Goal: Task Accomplishment & Management: Manage account settings

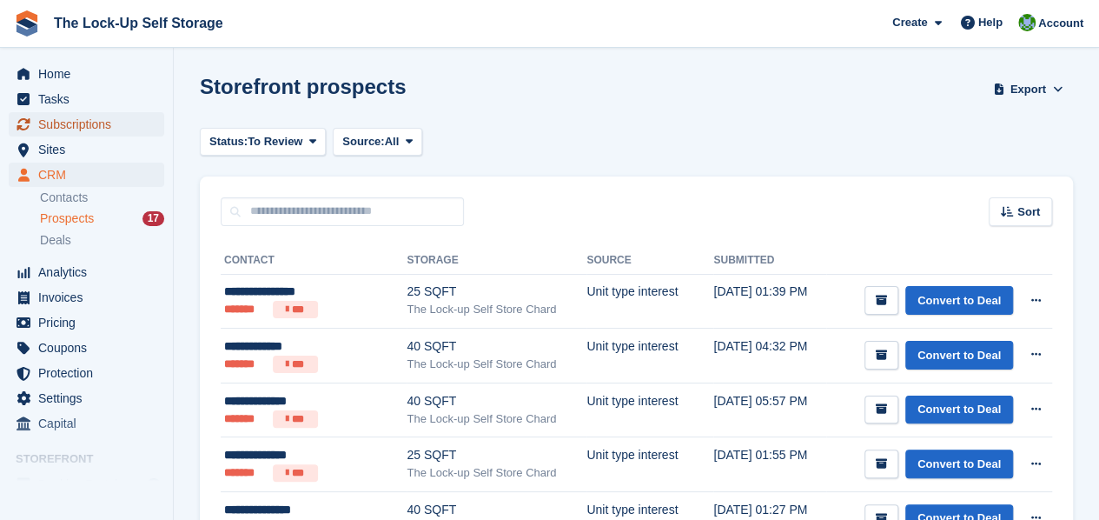
click at [89, 117] on span "Subscriptions" at bounding box center [90, 124] width 104 height 24
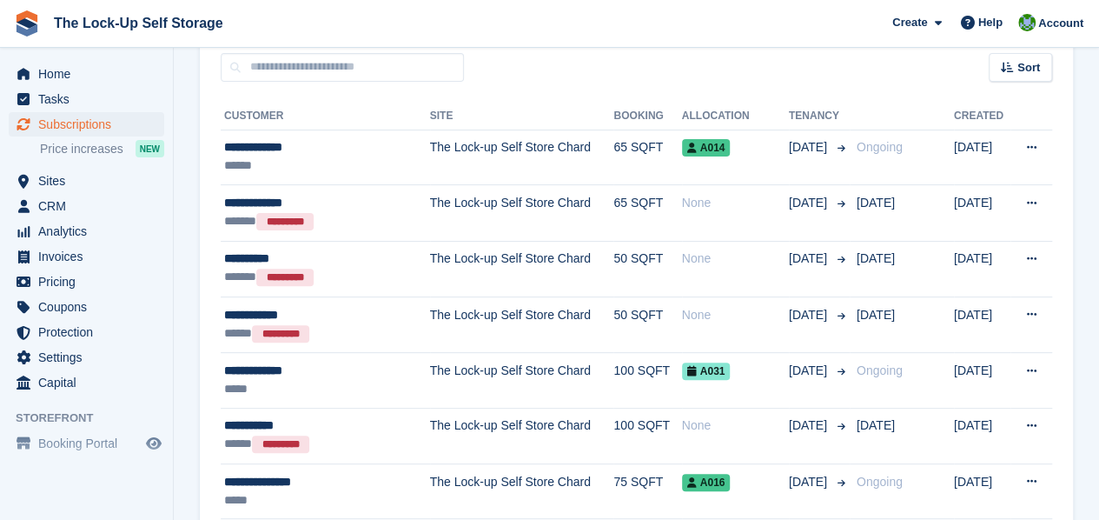
scroll to position [165, 0]
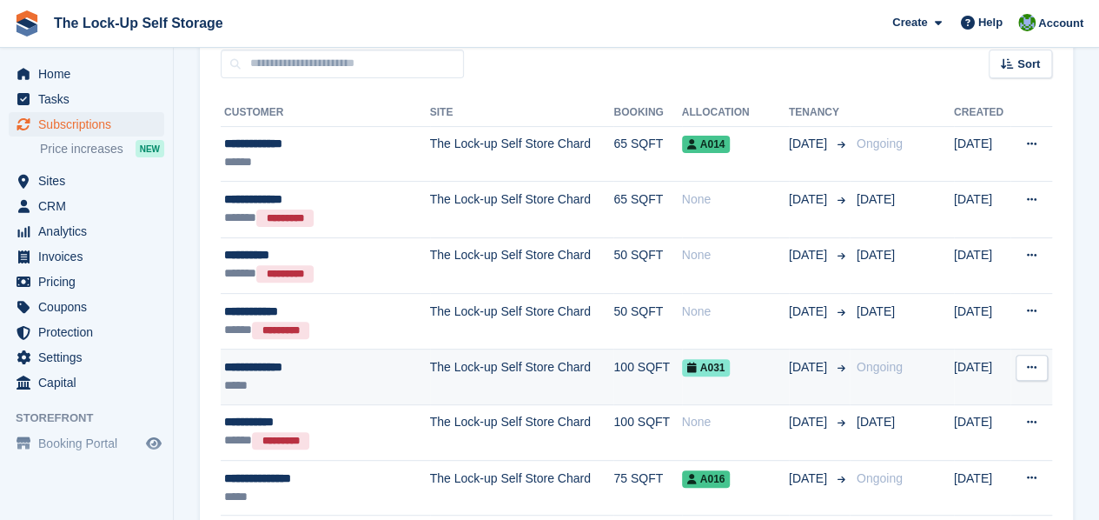
click at [732, 382] on td "A031" at bounding box center [735, 377] width 107 height 56
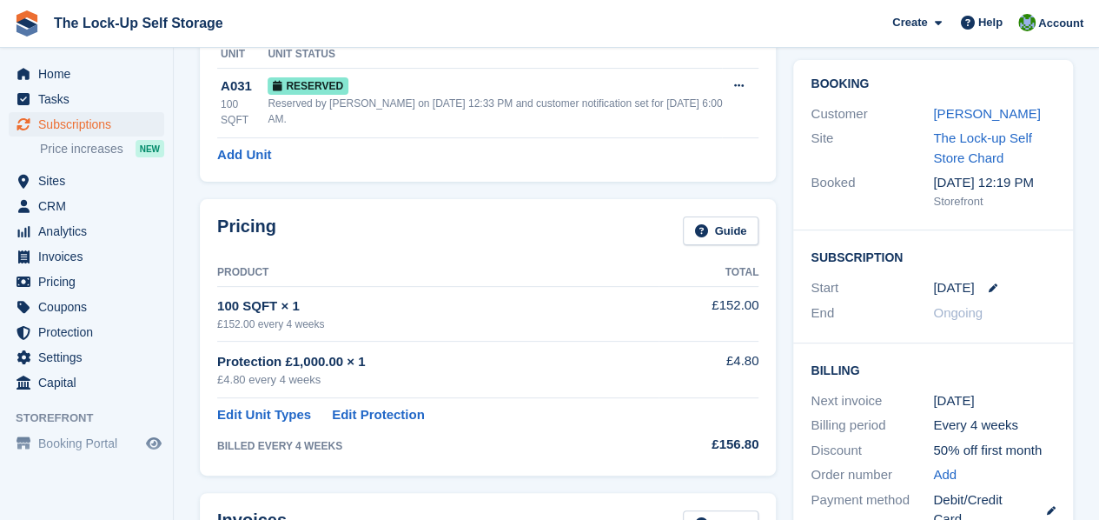
scroll to position [183, 0]
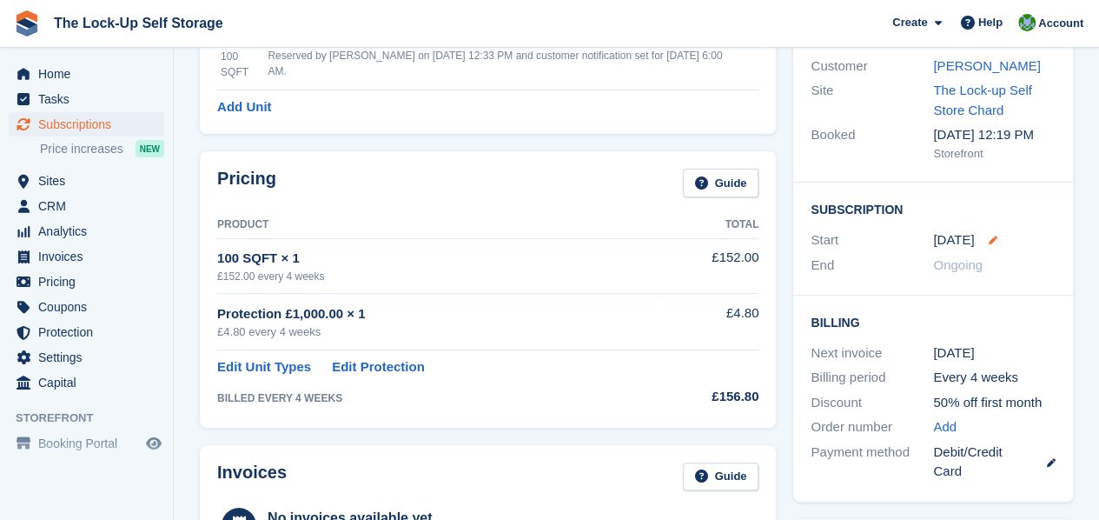
click at [988, 237] on icon at bounding box center [992, 240] width 9 height 9
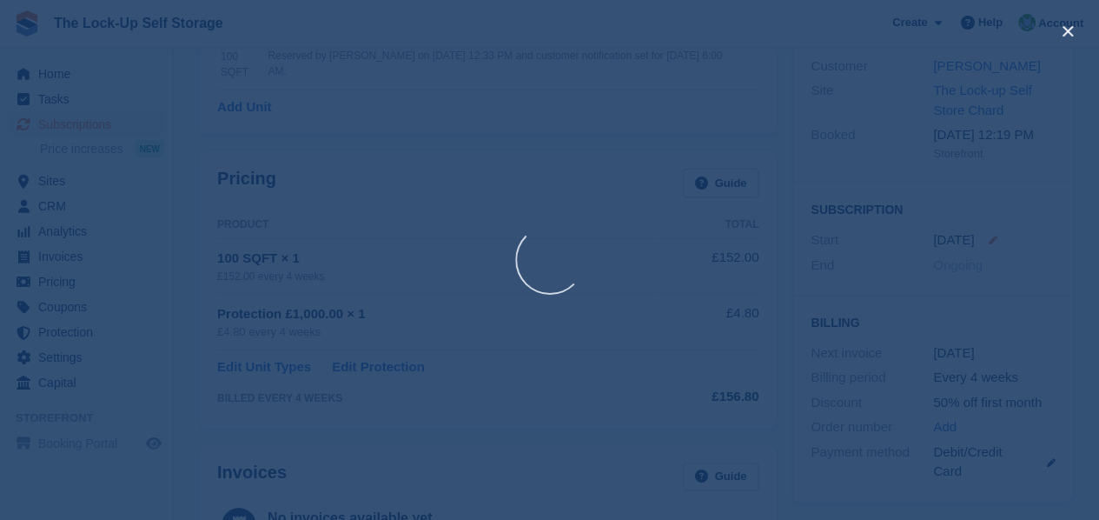
select select "*"
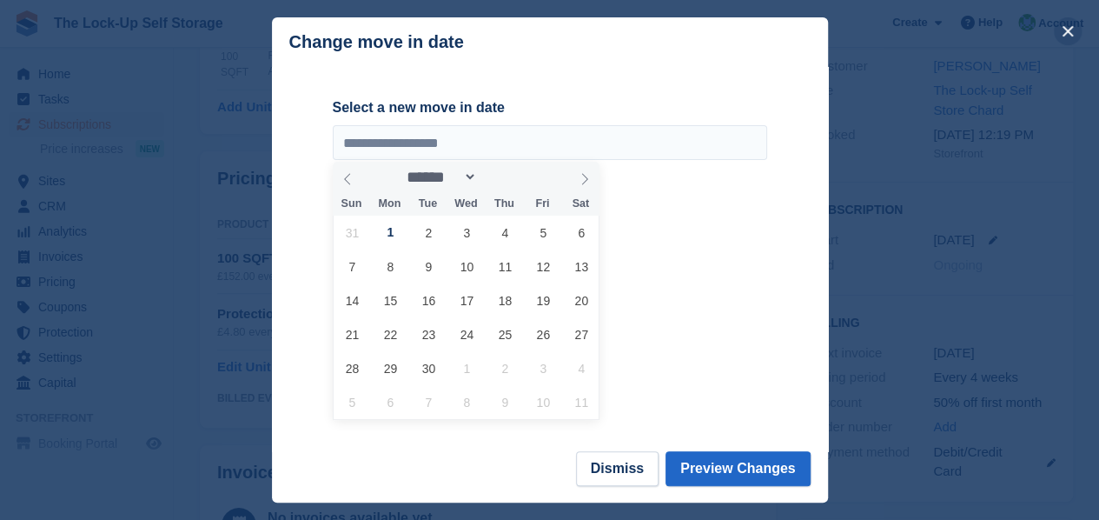
click at [1066, 31] on button "close" at bounding box center [1068, 31] width 28 height 28
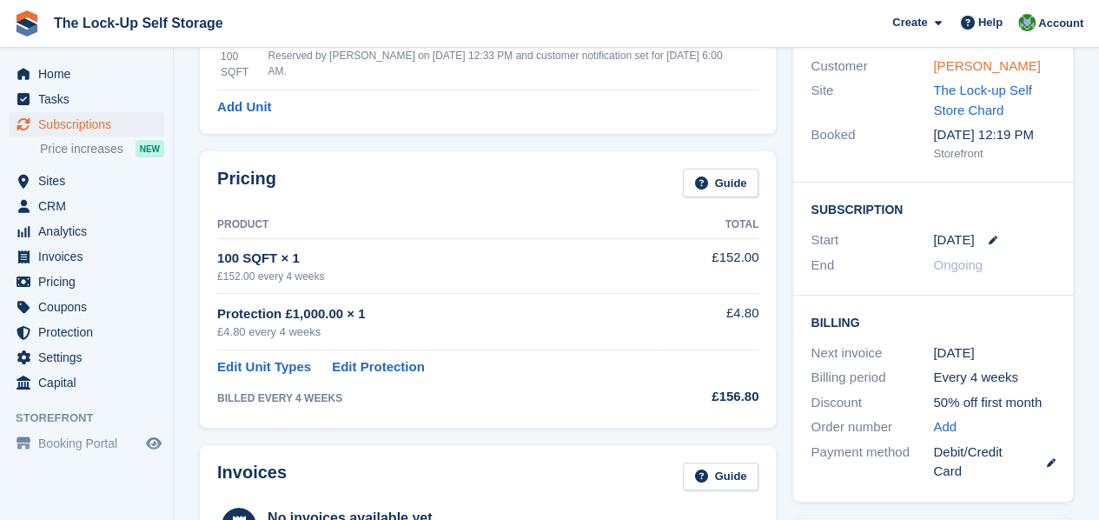
click at [989, 62] on link "[PERSON_NAME]" at bounding box center [986, 65] width 107 height 15
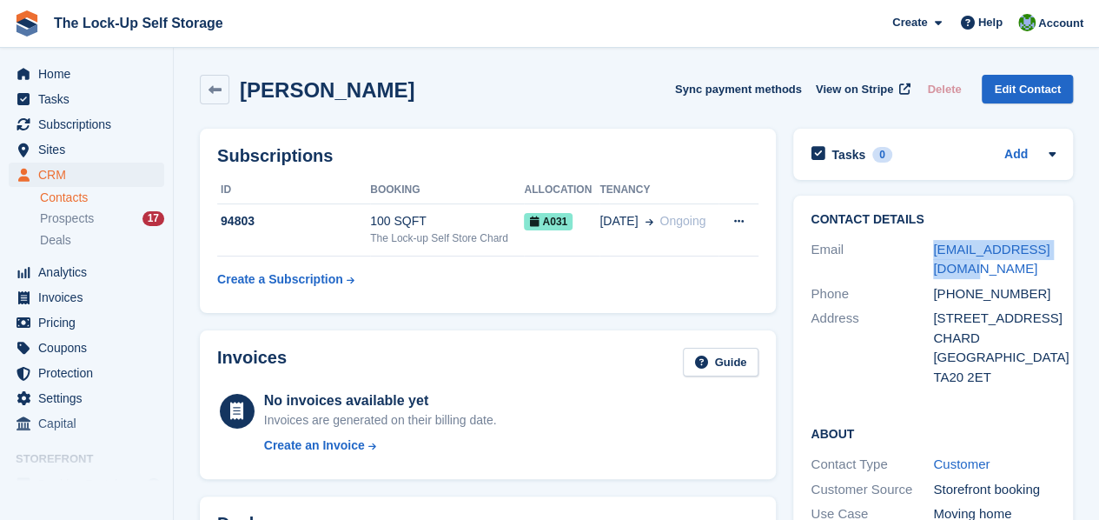
drag, startPoint x: 972, startPoint y: 264, endPoint x: 923, endPoint y: 256, distance: 49.3
click at [923, 256] on div "Email [EMAIL_ADDRESS][DOMAIN_NAME]" at bounding box center [933, 259] width 245 height 44
copy div "[EMAIL_ADDRESS][DOMAIN_NAME]"
